Goal: Task Accomplishment & Management: Manage account settings

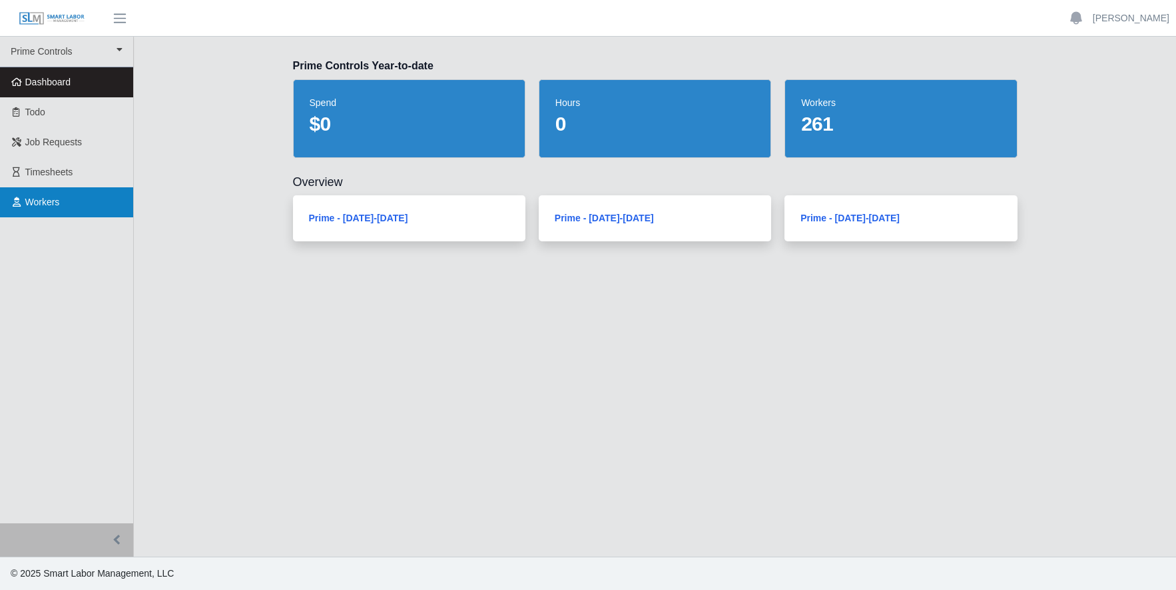
click at [30, 202] on span "Workers" at bounding box center [42, 202] width 35 height 11
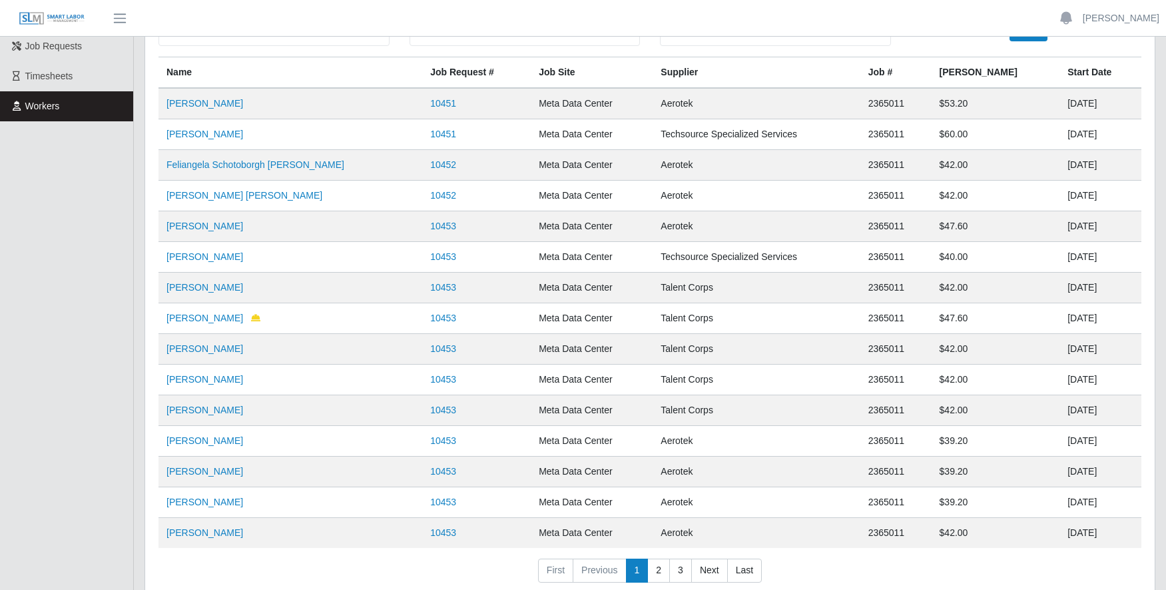
scroll to position [173, 0]
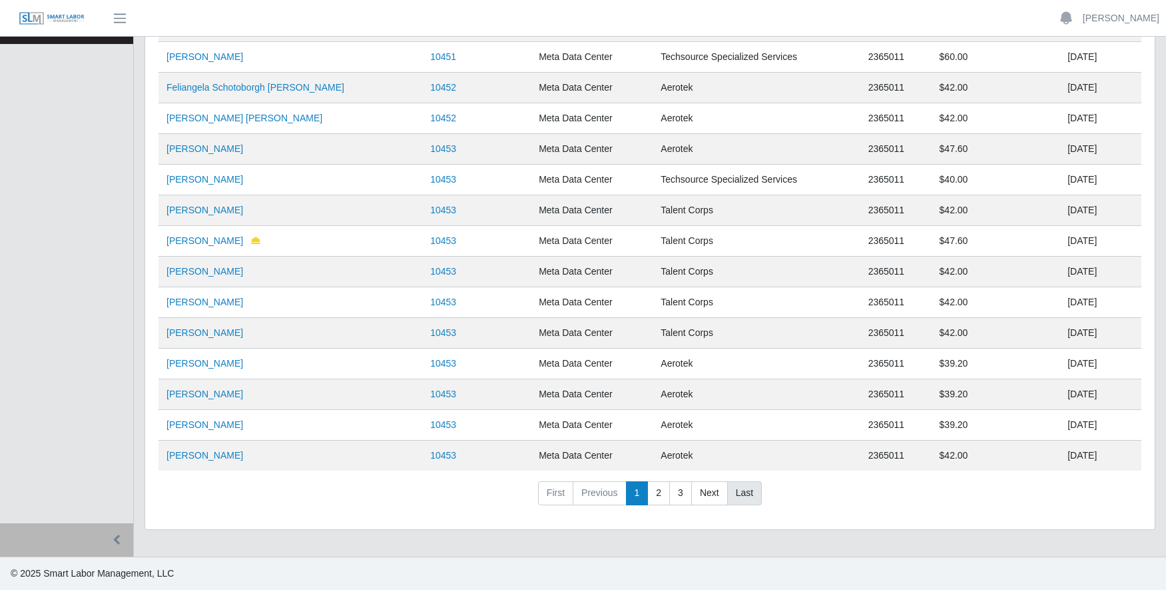
click at [742, 494] on link "Last" at bounding box center [744, 493] width 35 height 24
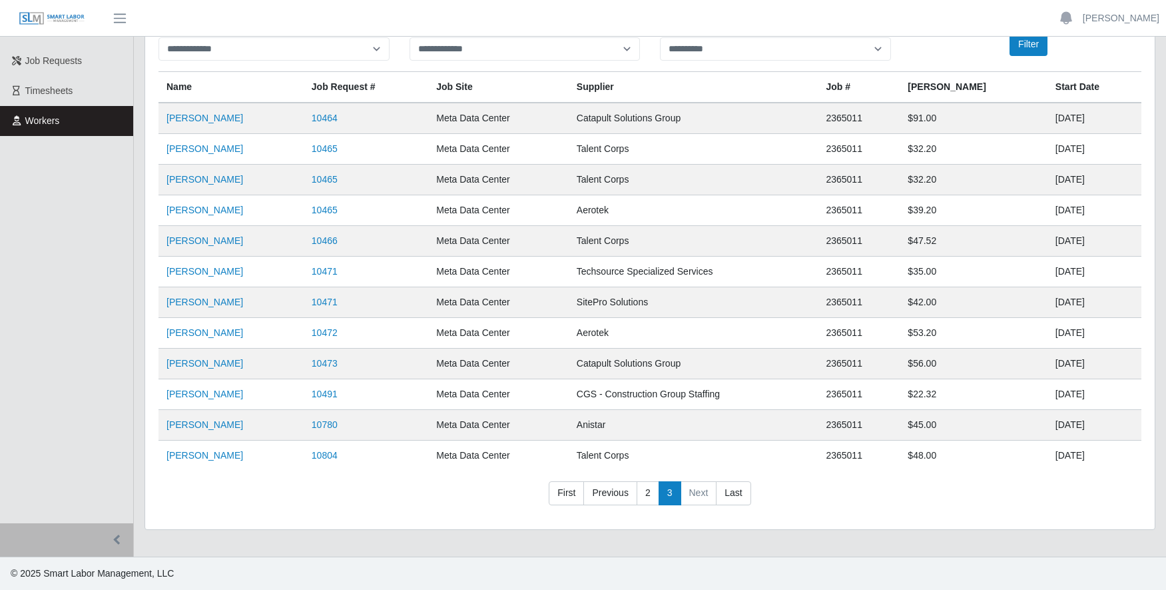
scroll to position [81, 0]
click at [201, 366] on link "[PERSON_NAME]" at bounding box center [205, 363] width 77 height 11
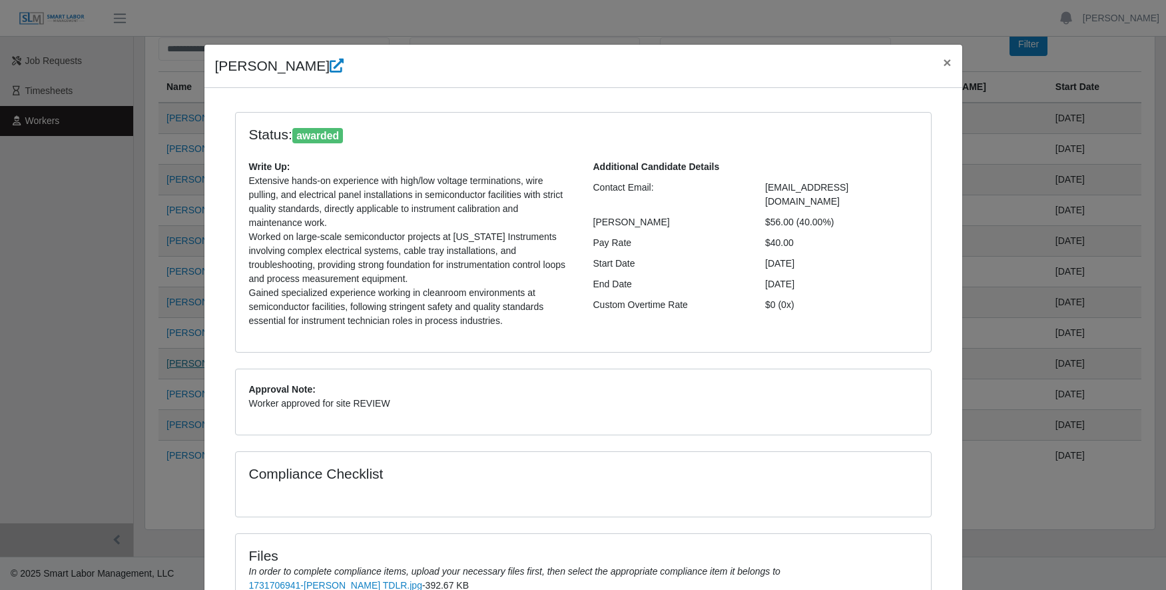
scroll to position [0, 0]
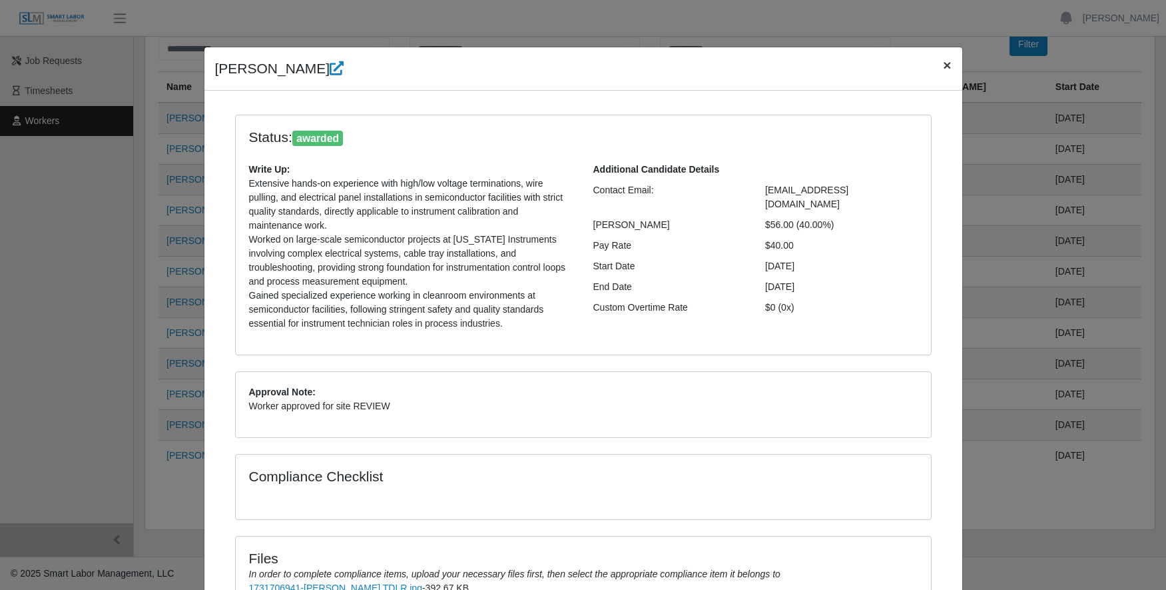
click at [943, 63] on span "×" at bounding box center [947, 64] width 8 height 15
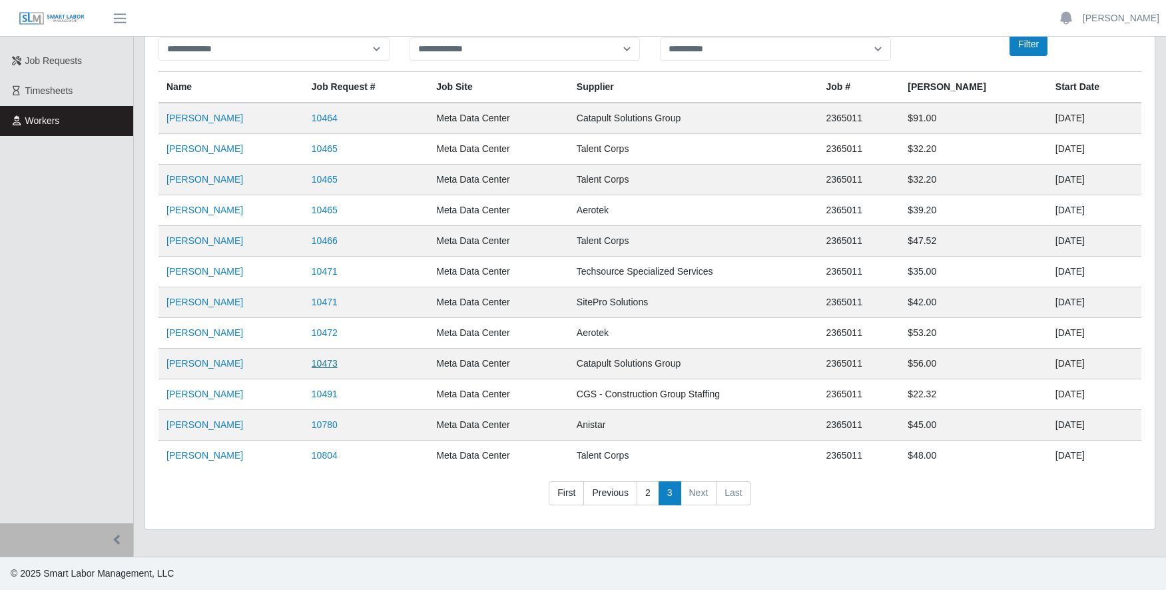
click at [332, 366] on link "10473" at bounding box center [325, 363] width 26 height 11
